Goal: Transaction & Acquisition: Obtain resource

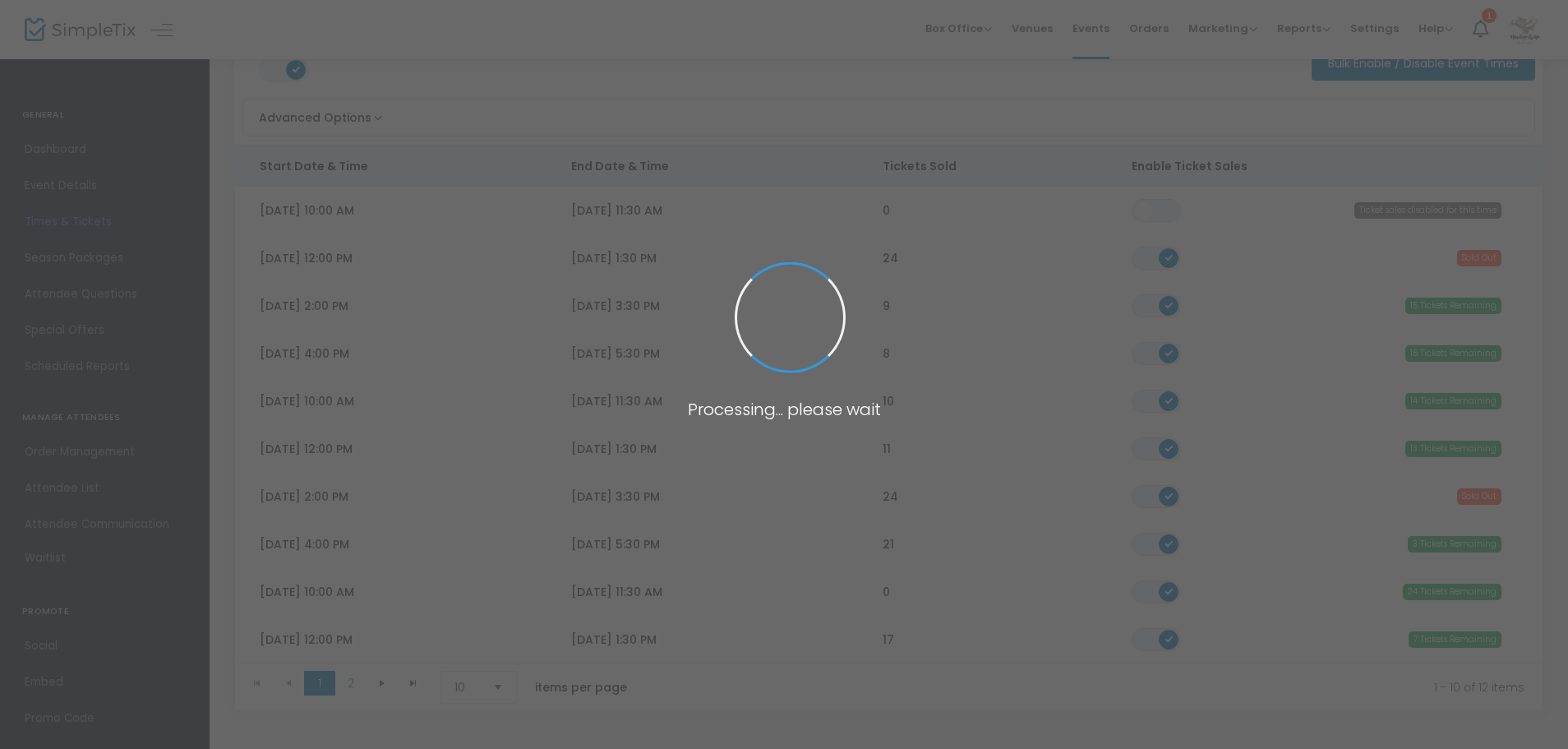
scroll to position [117, 0]
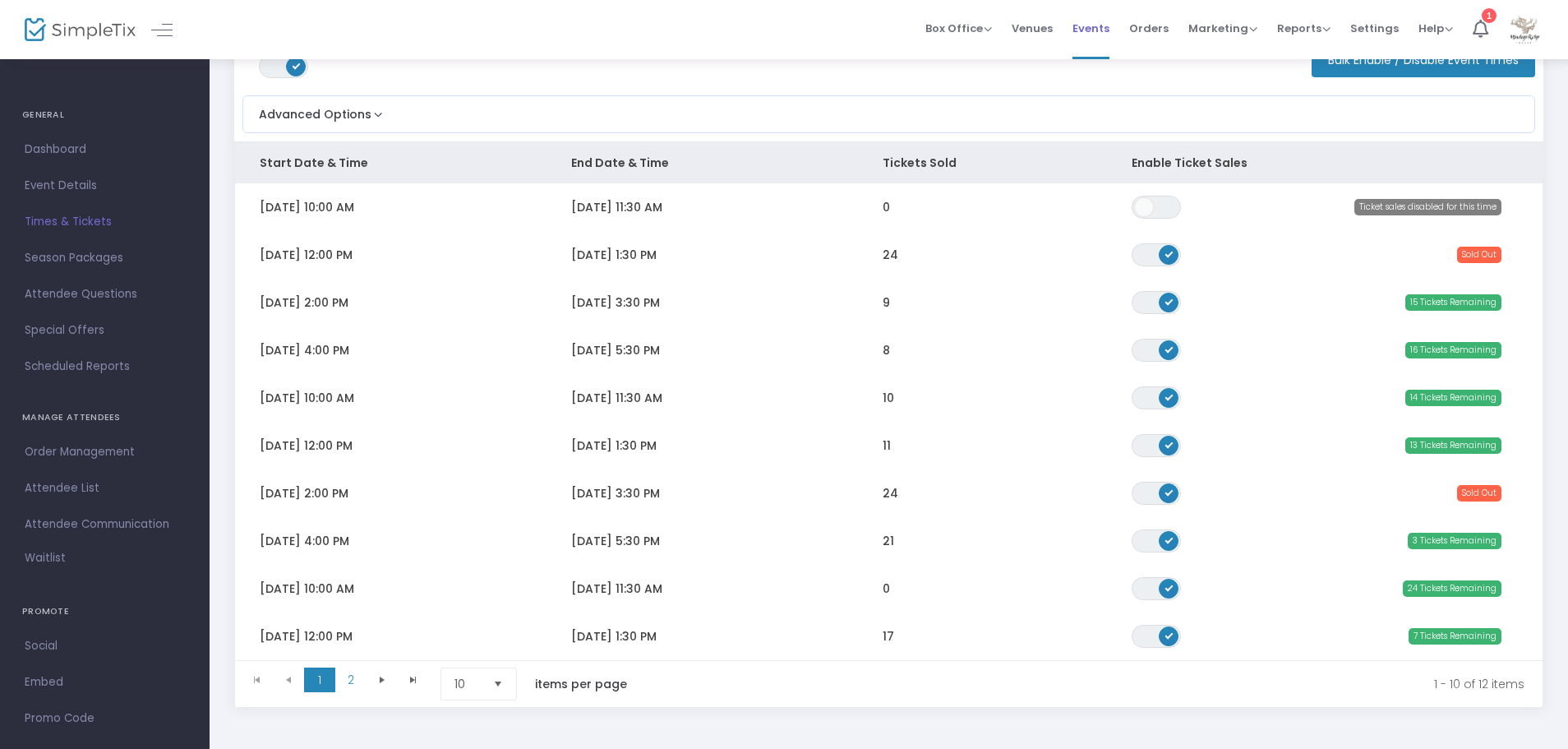
click at [1093, 30] on span "Events" at bounding box center [1090, 28] width 37 height 42
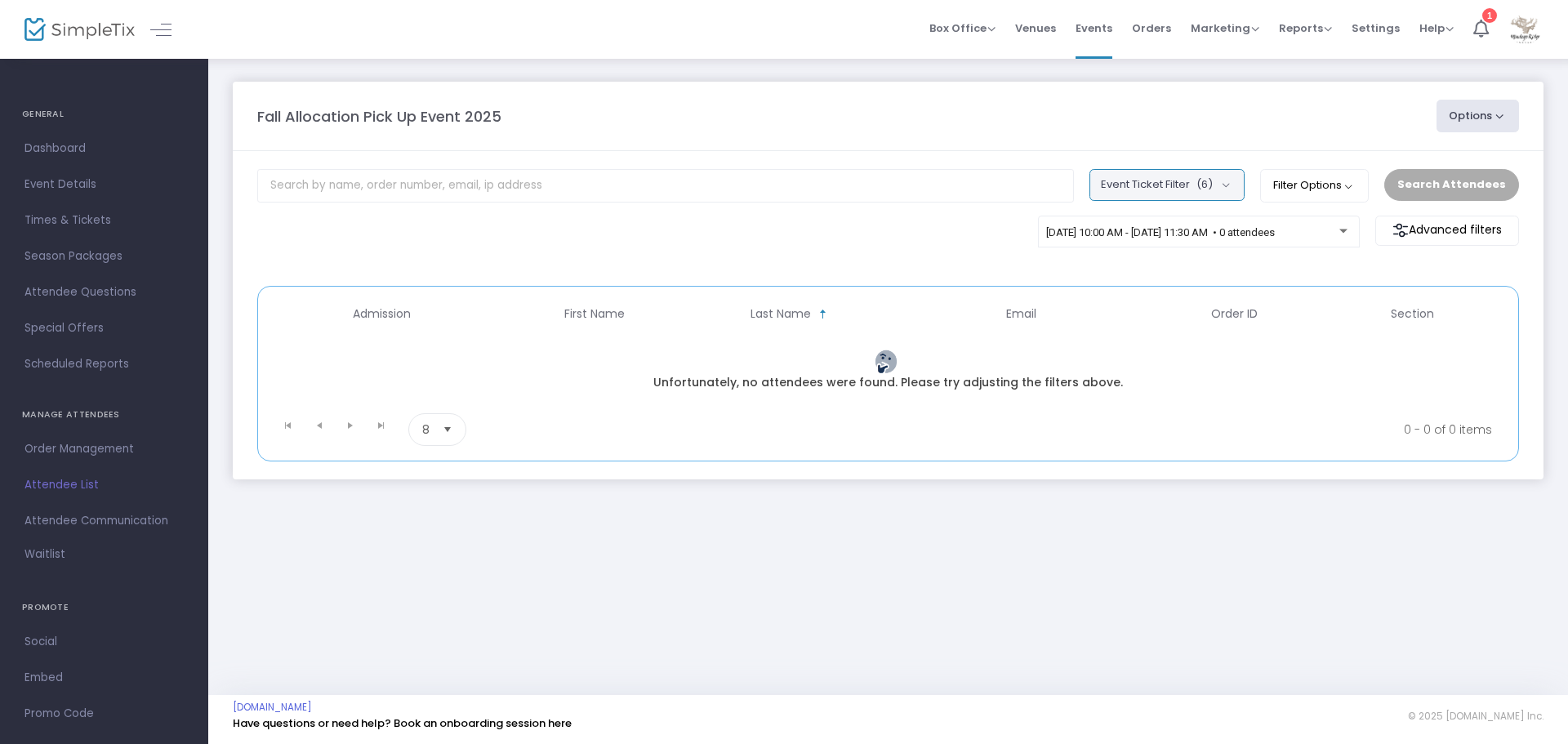
click at [1238, 184] on button "Event Ticket Filter (6)" at bounding box center [1167, 184] width 155 height 31
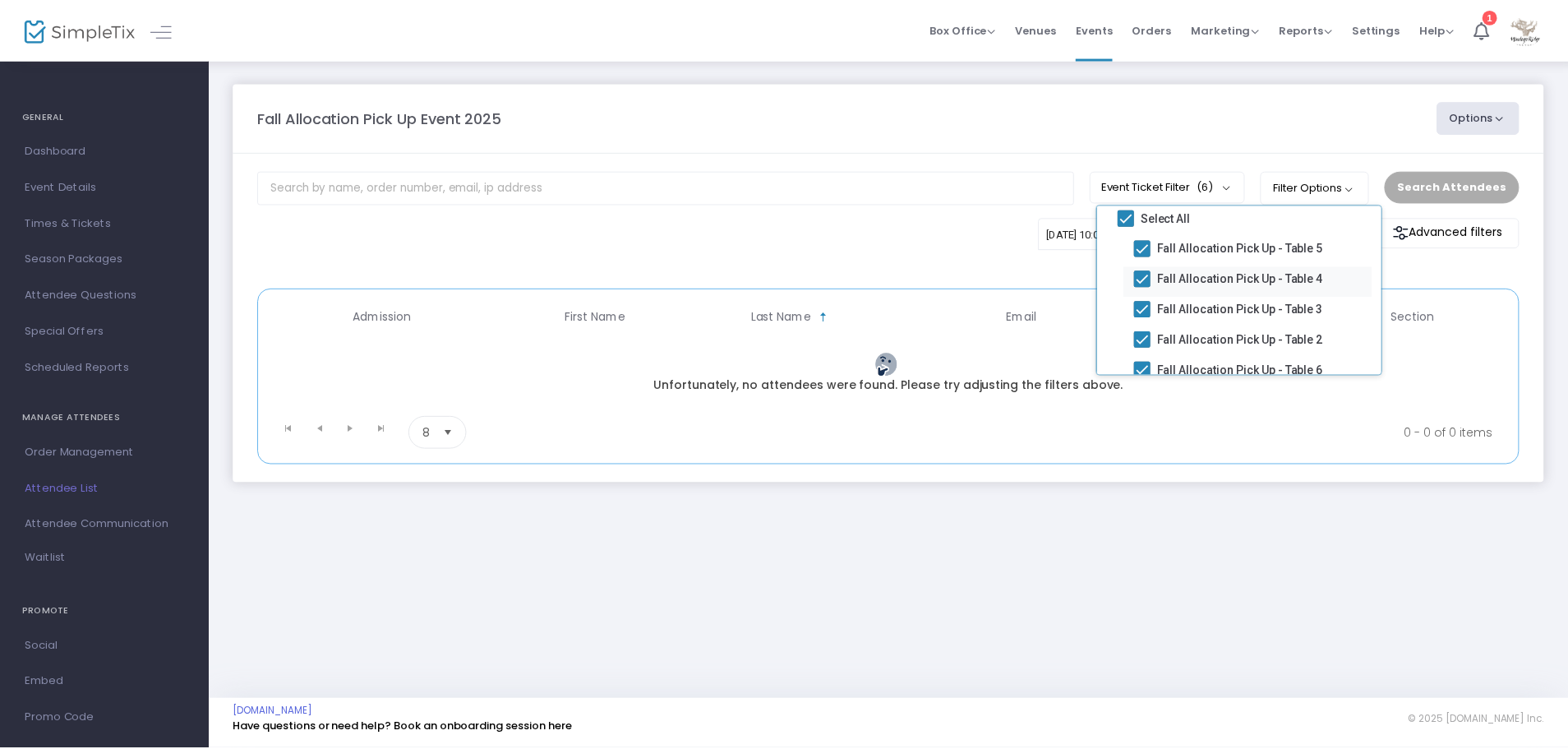
scroll to position [86, 0]
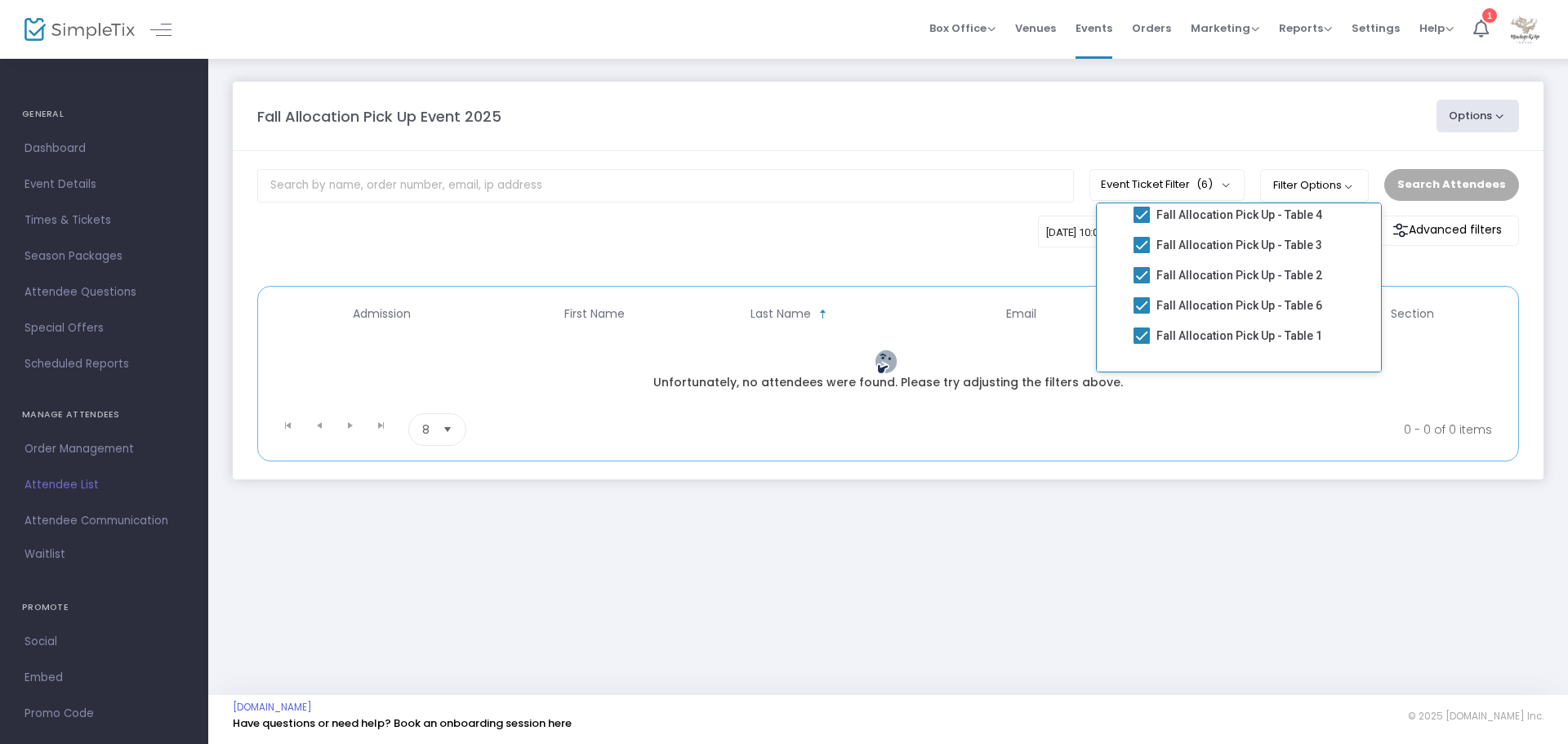
click at [1245, 506] on div "Fall Allocation Pick Up Event 2025 Options Export List Print Name Tags Export t…" at bounding box center [888, 296] width 1360 height 479
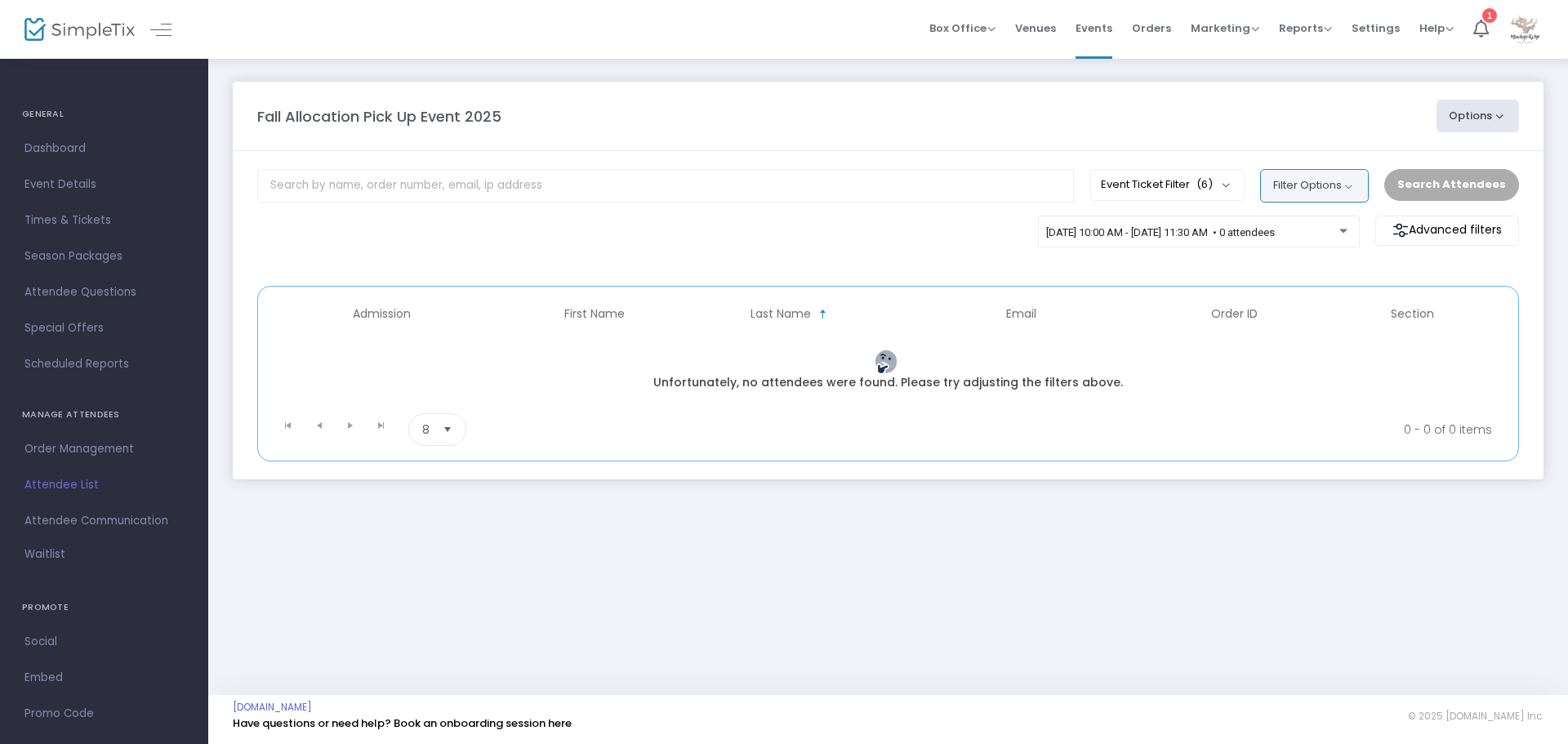
click at [1350, 185] on button "Filter Options" at bounding box center [1315, 185] width 109 height 32
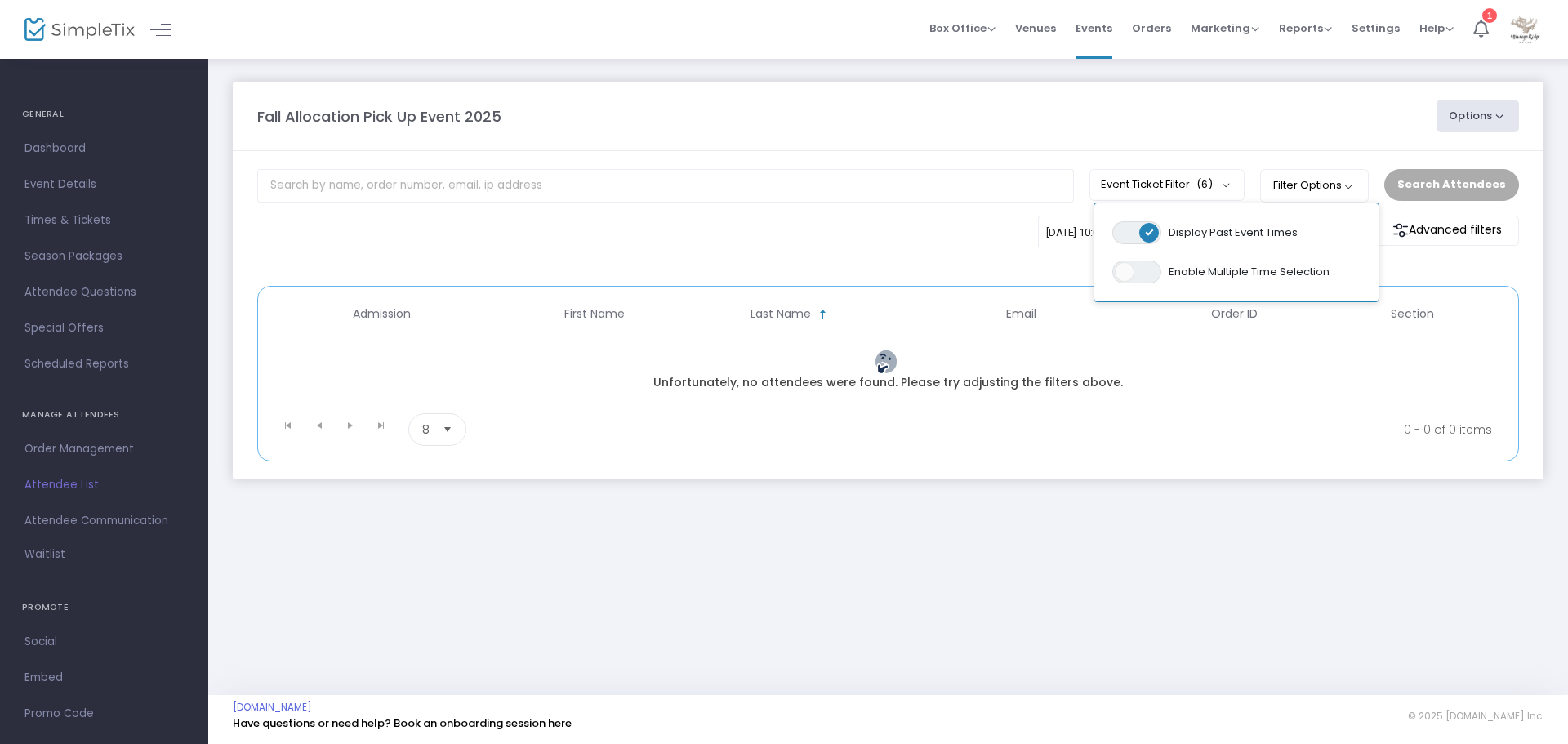
click at [1159, 227] on span at bounding box center [1149, 232] width 20 height 20
click at [1151, 272] on span "ON OFF" at bounding box center [1137, 272] width 49 height 23
click at [1200, 473] on m-panel-content "Event Ticket Filter (6) Select All Fall Allocation Pick Up - Table 5 Fall Alloc…" at bounding box center [887, 314] width 1311 height 328
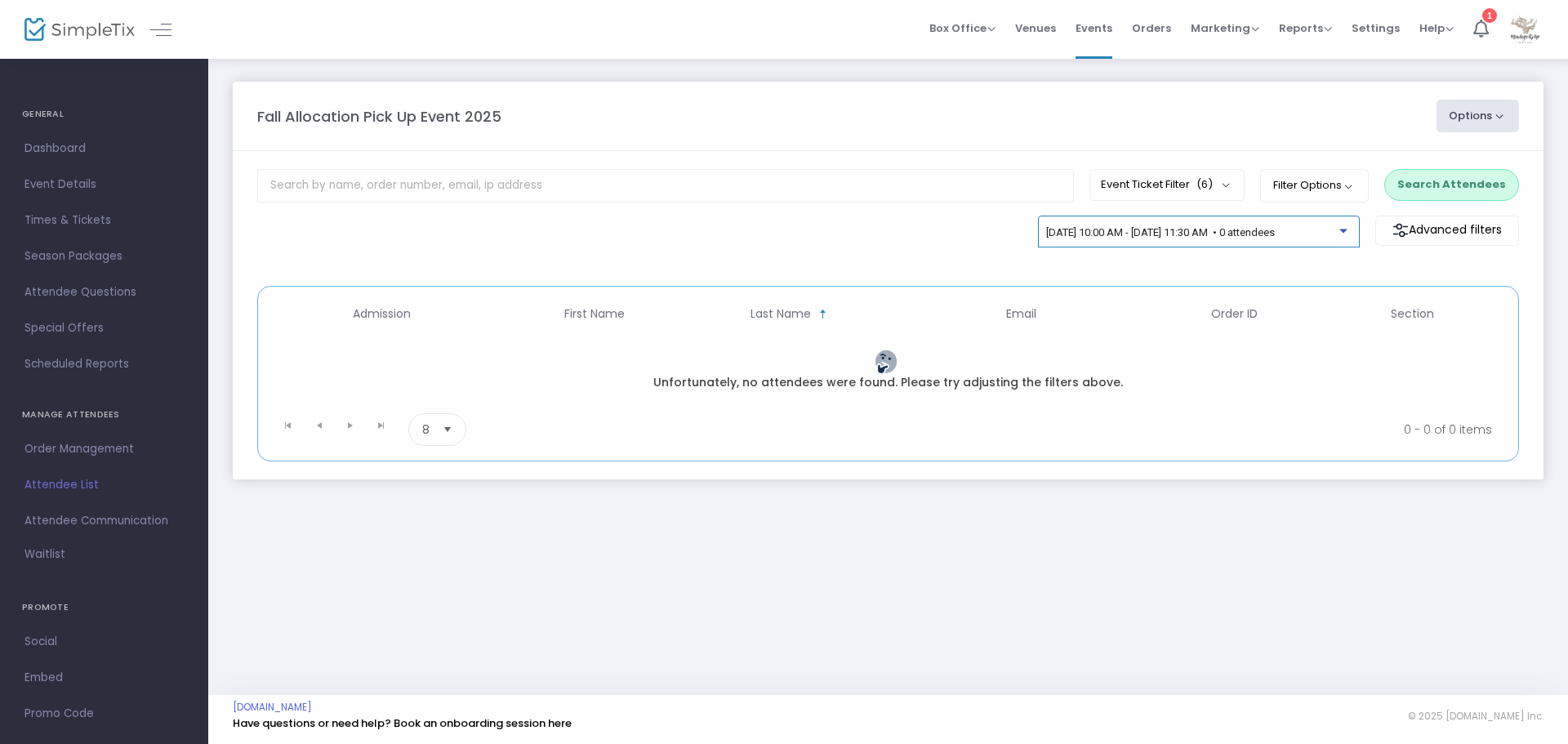
click at [1178, 227] on span "[DATE] 10:00 AM - [DATE] 11:30 AM • 0 attendees" at bounding box center [1160, 232] width 228 height 12
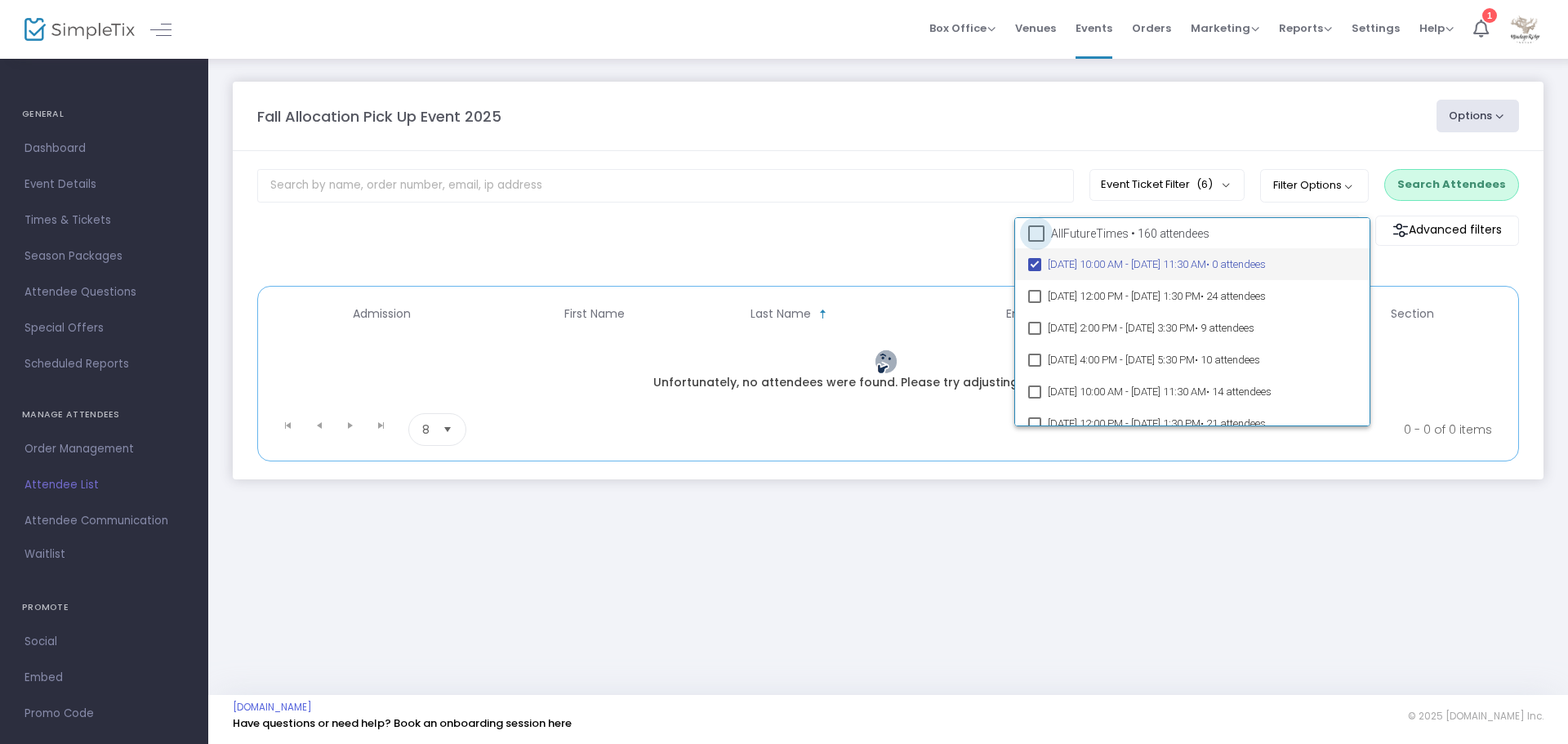
click at [1038, 227] on span at bounding box center [1036, 233] width 16 height 16
click at [1037, 242] on input "All Future Times • 160 attendees" at bounding box center [1036, 242] width 1 height 1
checkbox input "true"
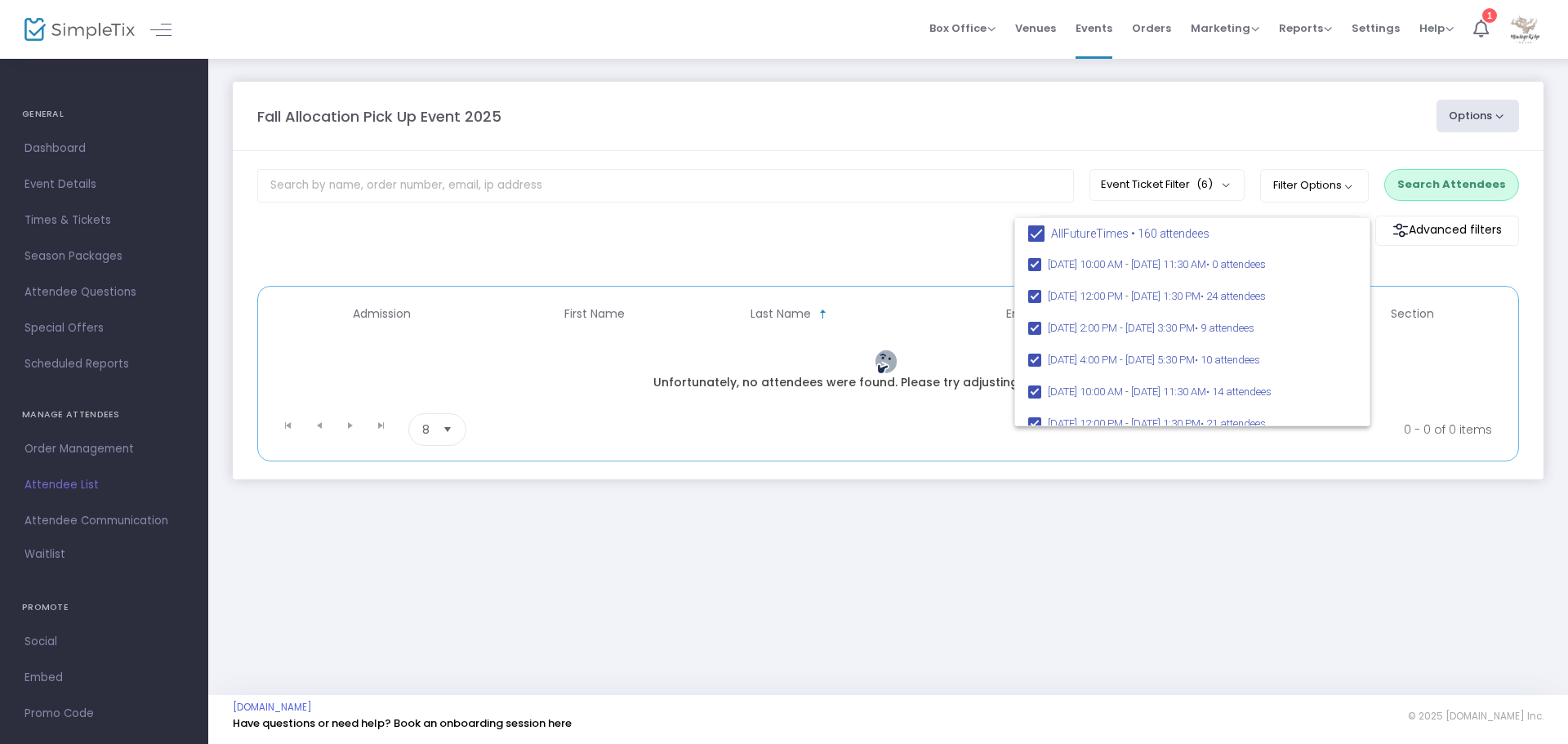
click at [1097, 561] on div at bounding box center [784, 372] width 1568 height 744
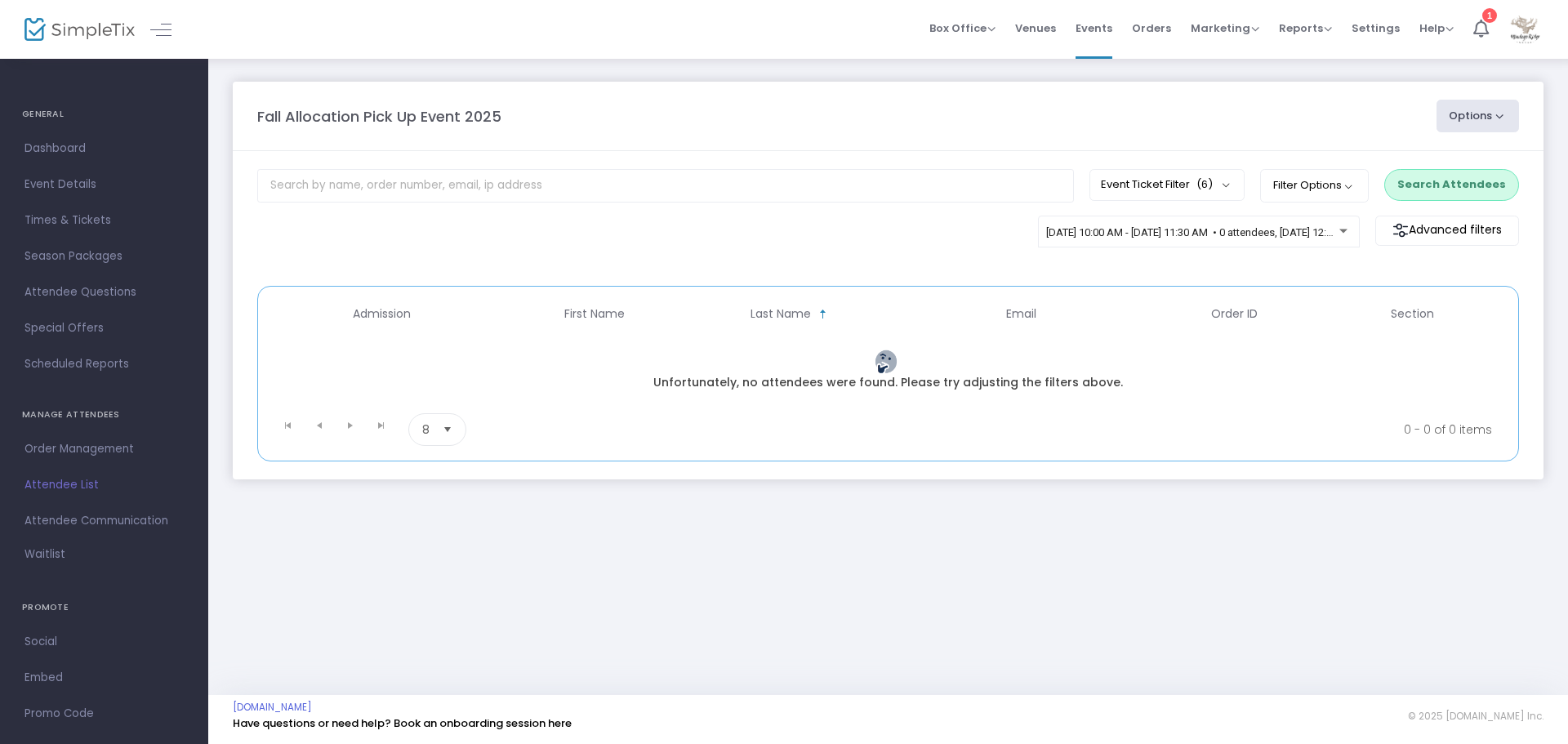
click at [1438, 183] on button "Search Attendees" at bounding box center [1451, 184] width 135 height 31
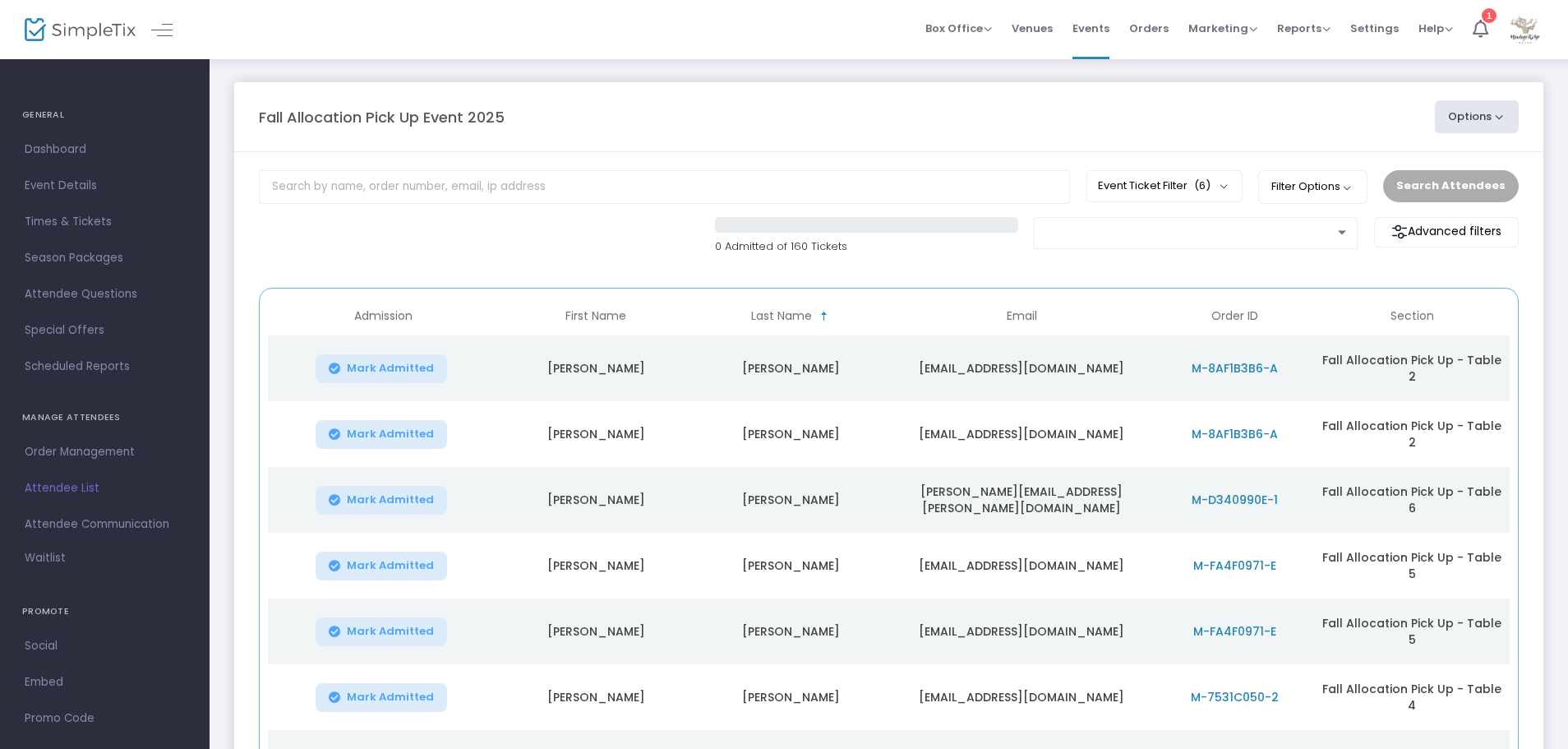
click at [1479, 115] on button "Options" at bounding box center [1476, 117] width 84 height 33
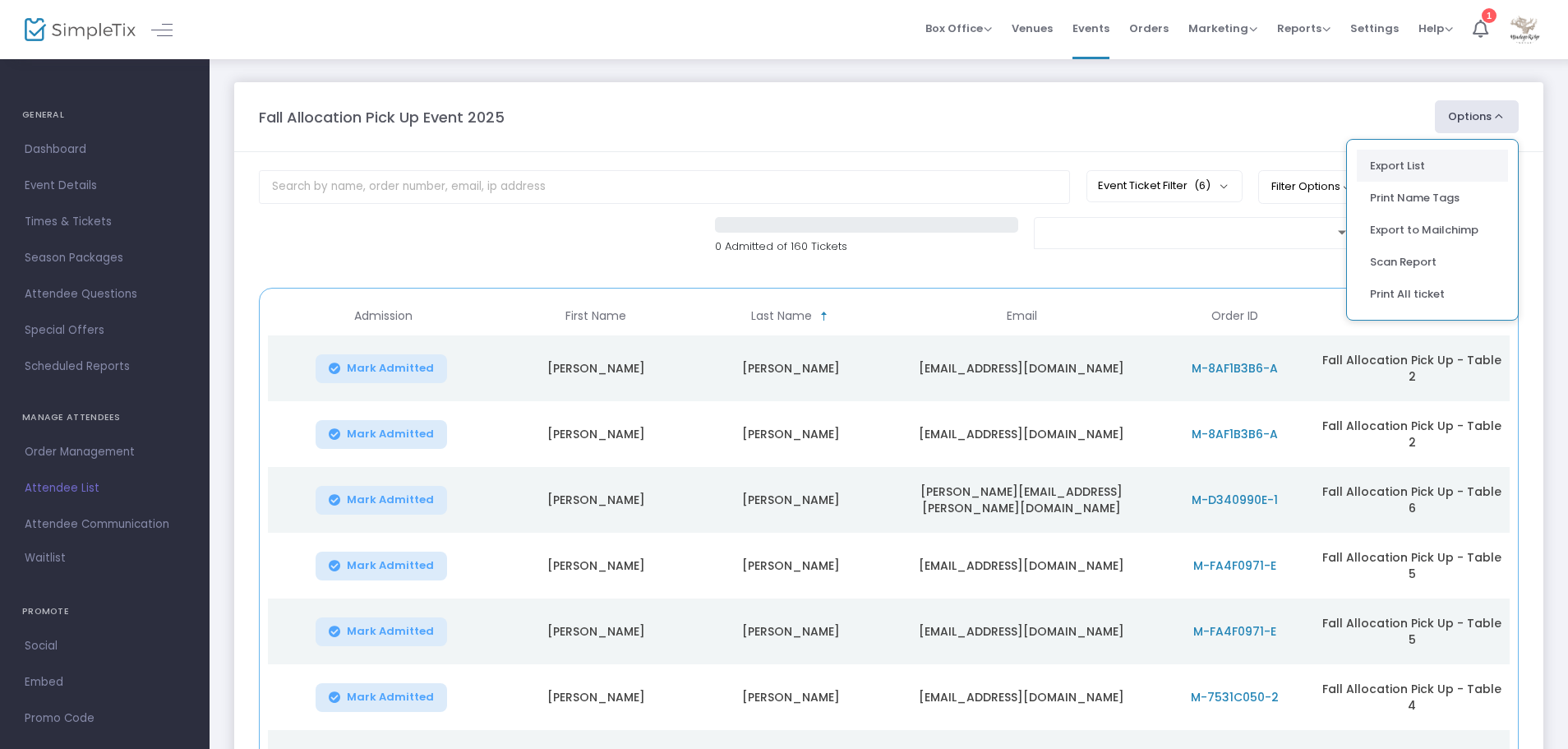
click at [1419, 152] on li "Export List" at bounding box center [1432, 165] width 151 height 32
radio input "false"
radio input "true"
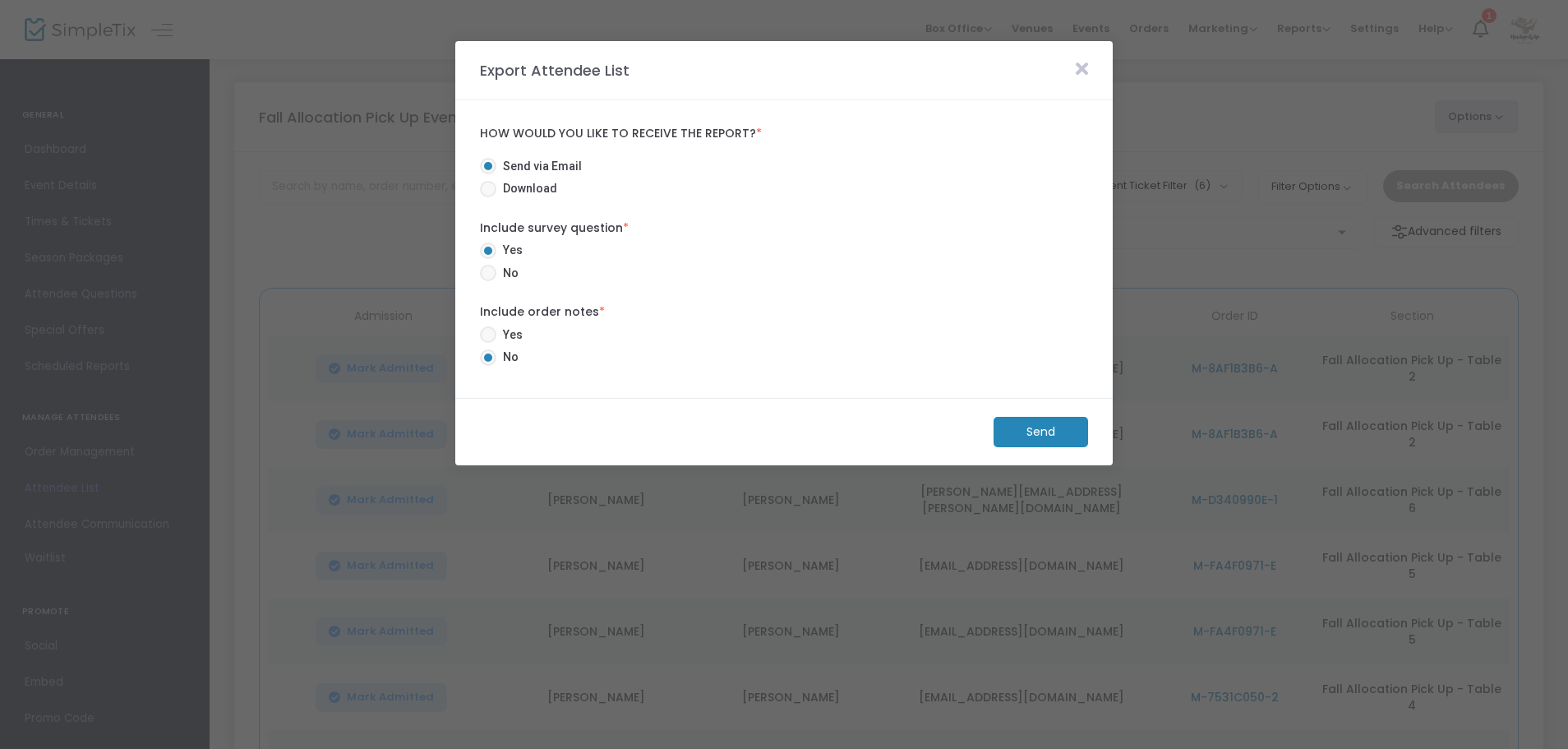
click at [487, 275] on span at bounding box center [488, 273] width 16 height 16
click at [488, 281] on input "No" at bounding box center [488, 281] width 1 height 1
radio input "true"
click at [1071, 434] on m-button "Send" at bounding box center [1040, 431] width 94 height 30
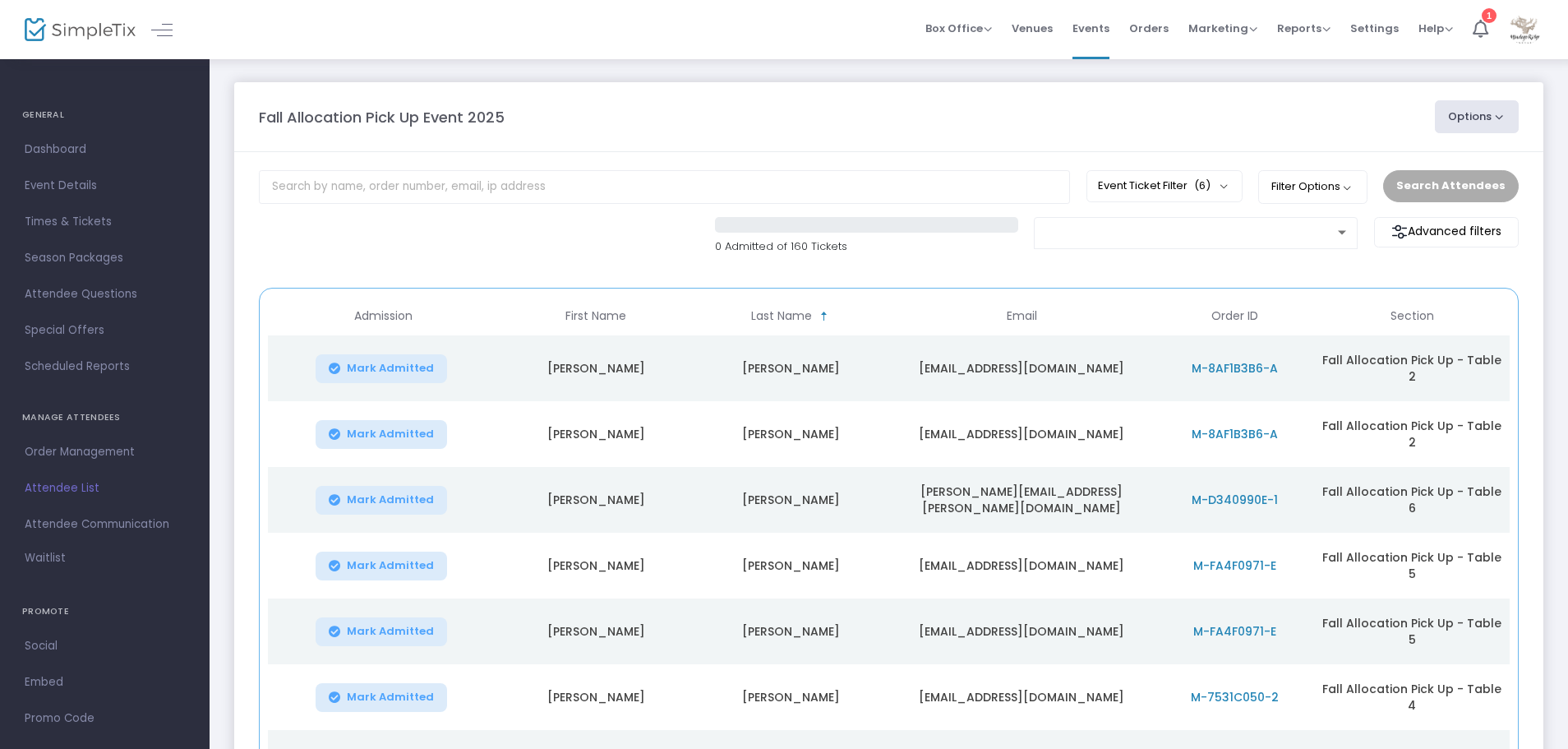
click at [1469, 120] on button "Options" at bounding box center [1476, 117] width 84 height 33
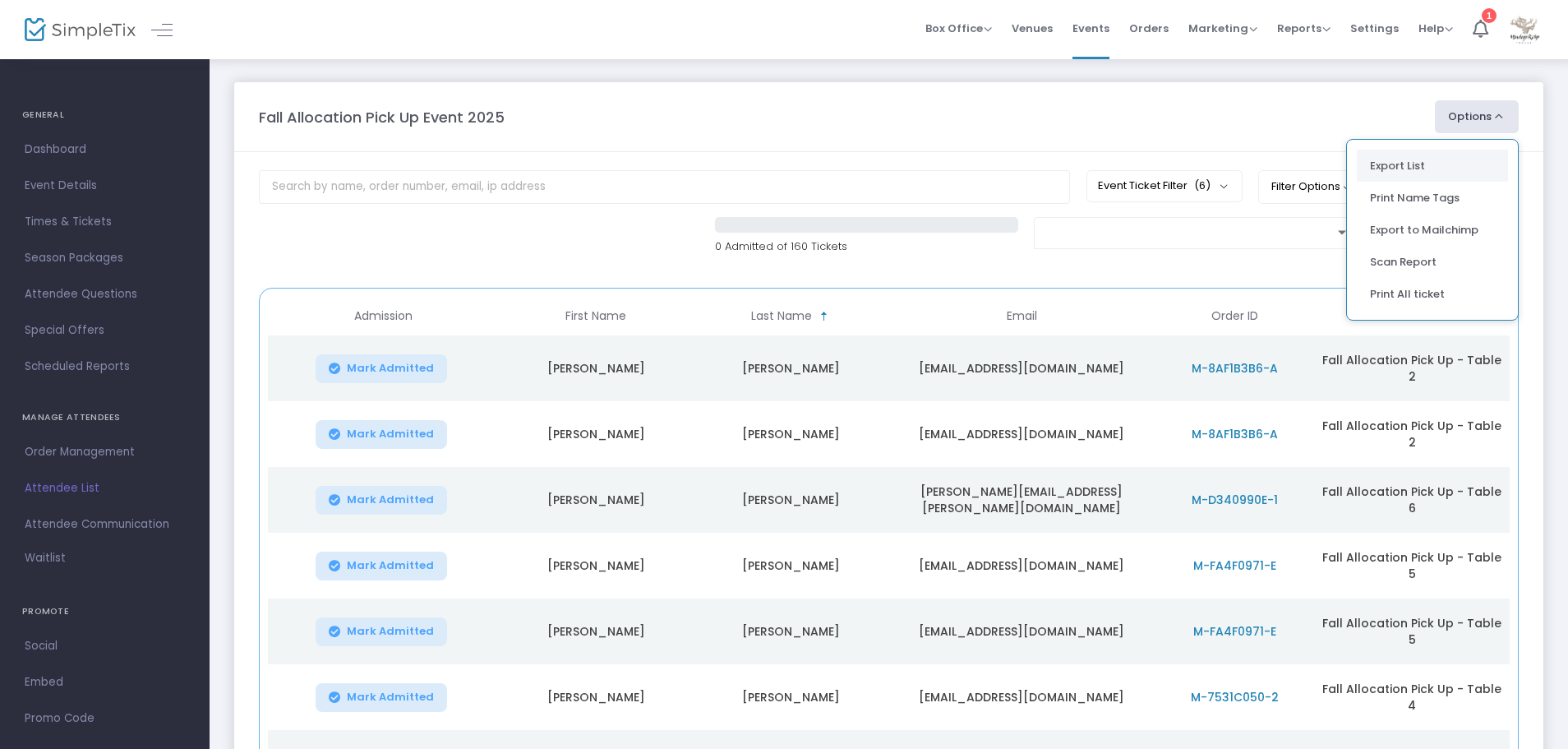
click at [1424, 154] on li "Export List" at bounding box center [1432, 165] width 151 height 32
radio input "true"
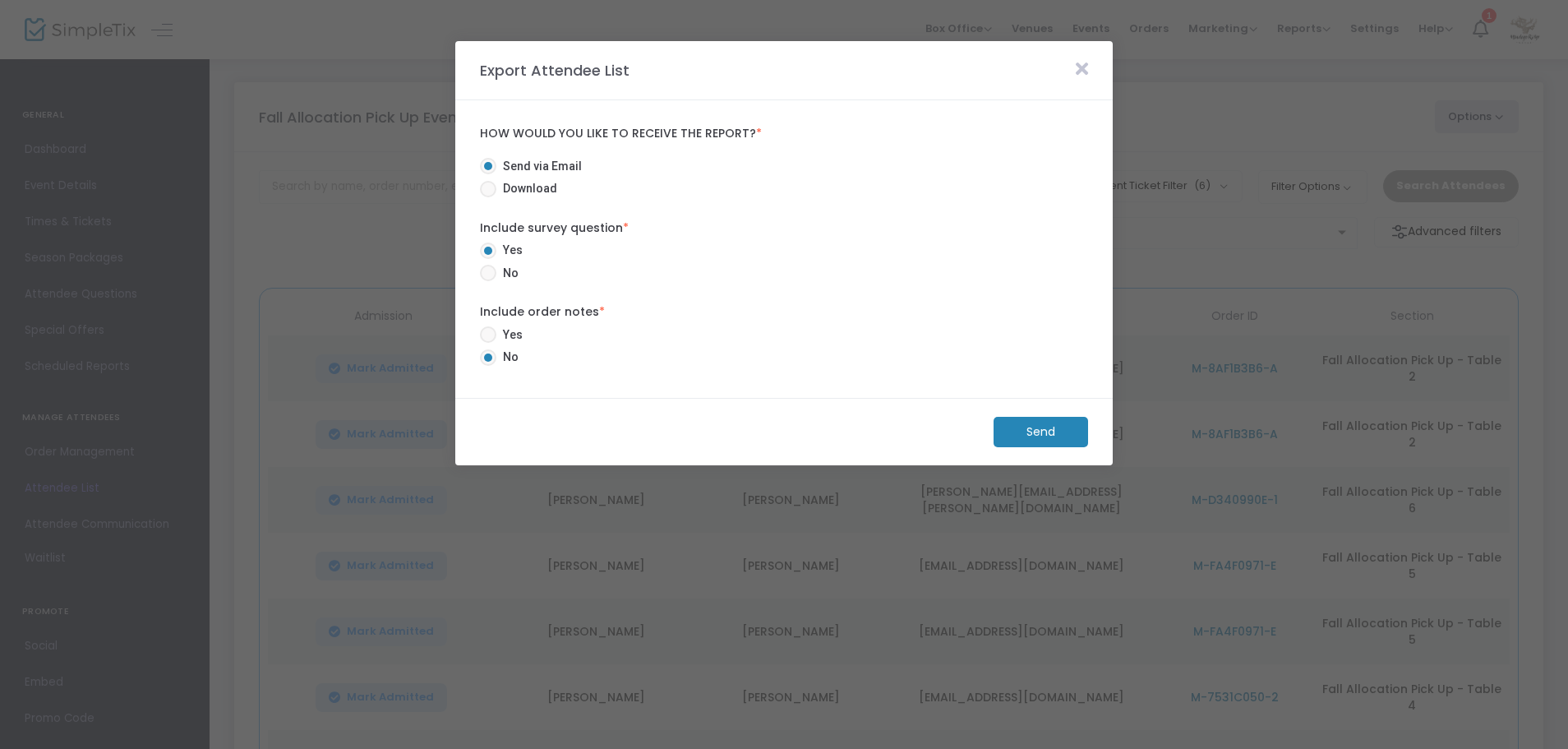
click at [489, 190] on span at bounding box center [488, 189] width 16 height 16
click at [488, 197] on input "Download" at bounding box center [488, 197] width 1 height 1
radio input "true"
click at [1032, 434] on m-button "Download" at bounding box center [1026, 431] width 123 height 30
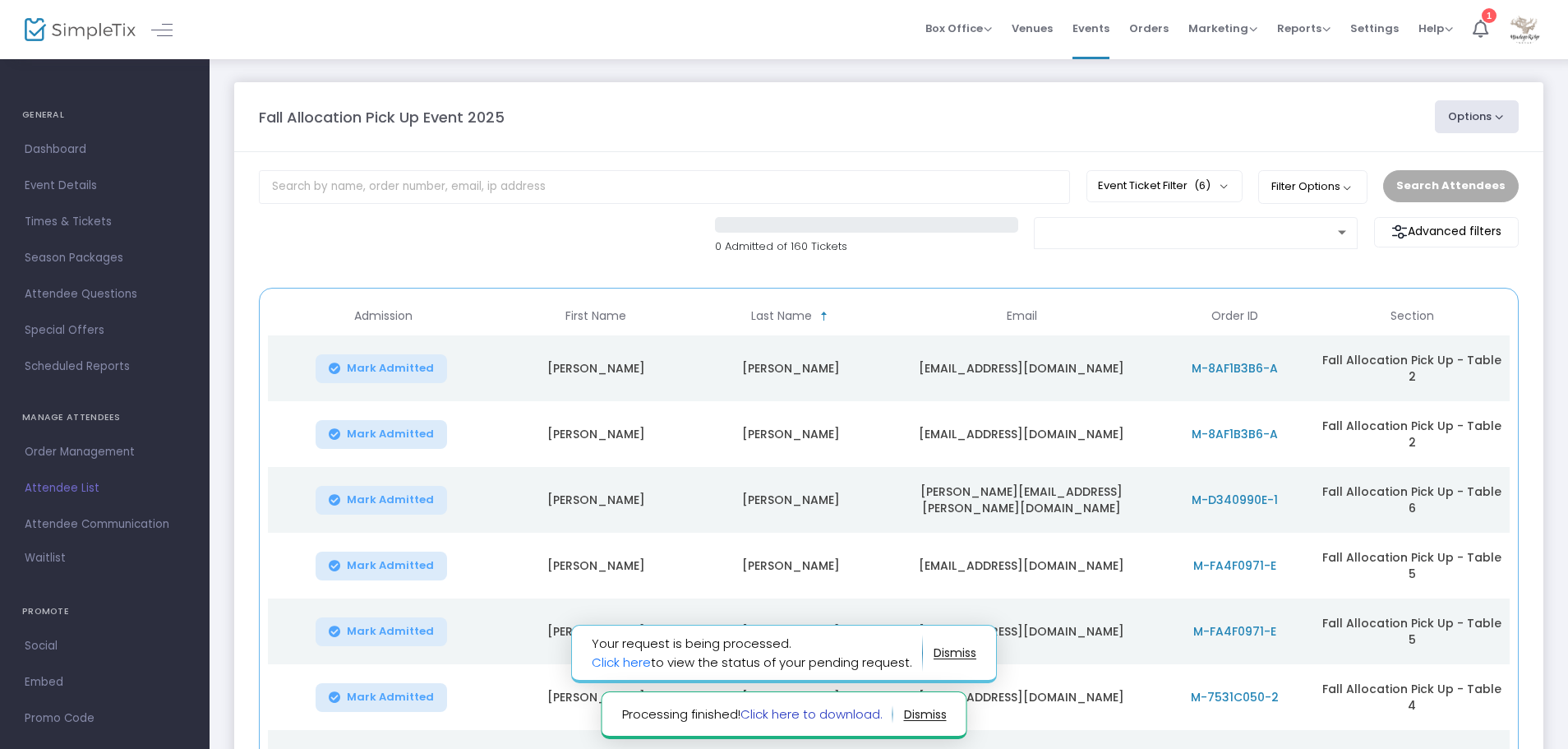
click at [829, 715] on link "Click here to download." at bounding box center [811, 714] width 142 height 17
